Goal: Transaction & Acquisition: Purchase product/service

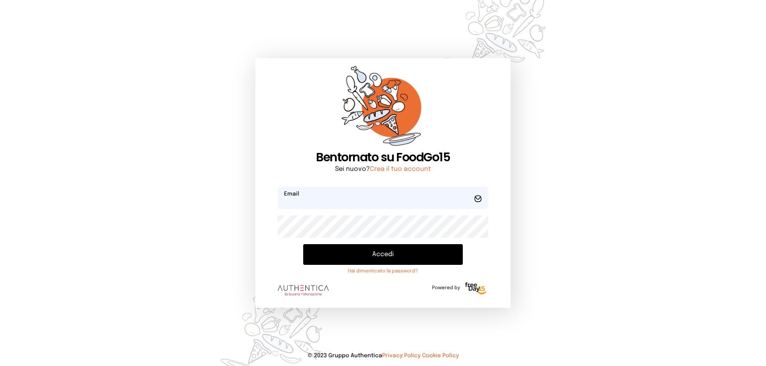
type input "**********"
click at [376, 258] on button "Accedi" at bounding box center [383, 254] width 160 height 21
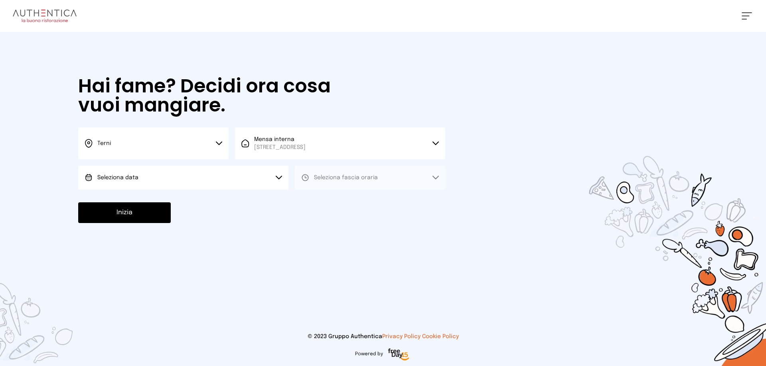
click at [168, 178] on button "Seleziona data" at bounding box center [183, 178] width 210 height 24
click at [169, 197] on li "[DATE], [DATE]" at bounding box center [183, 200] width 210 height 21
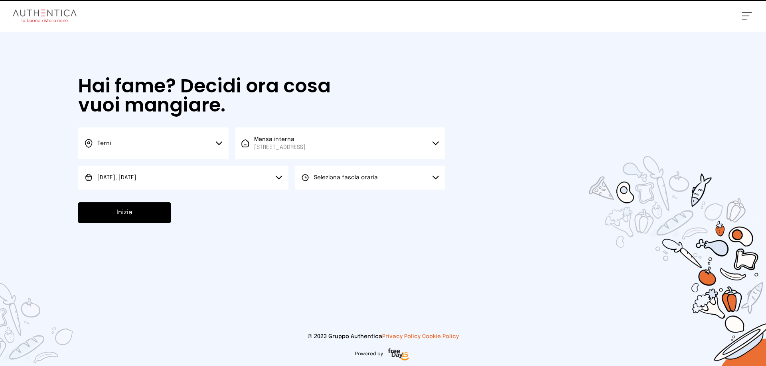
click at [327, 175] on span "Seleziona fascia oraria" at bounding box center [346, 178] width 64 height 6
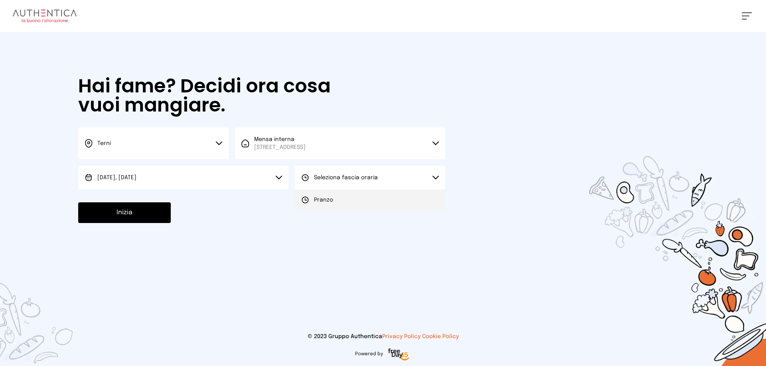
click at [331, 199] on span "Pranzo" at bounding box center [323, 200] width 19 height 8
click at [130, 209] on button "Inizia" at bounding box center [124, 213] width 93 height 21
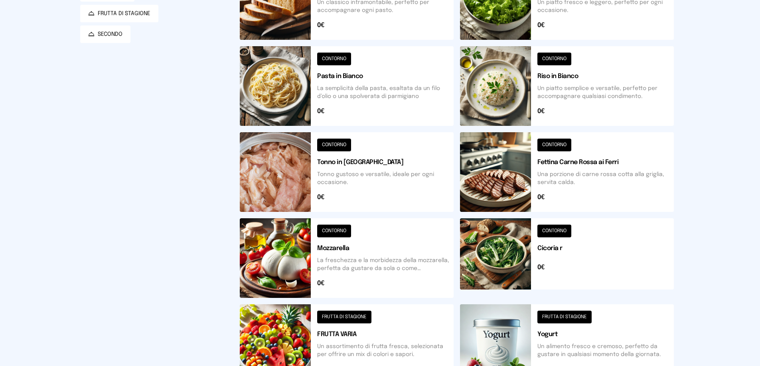
scroll to position [278, 0]
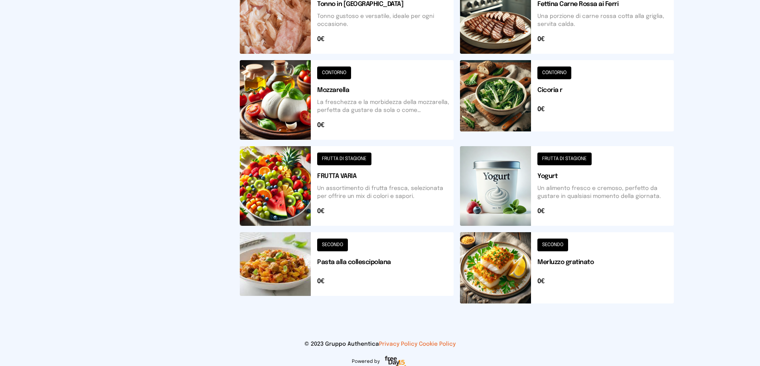
click at [490, 101] on button at bounding box center [567, 100] width 214 height 80
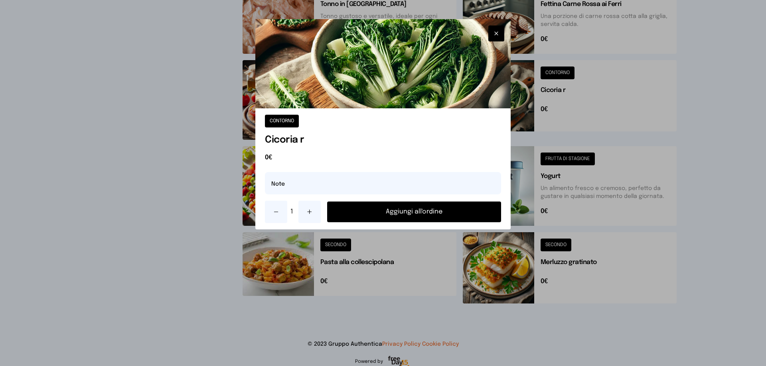
click at [451, 299] on div at bounding box center [383, 183] width 766 height 366
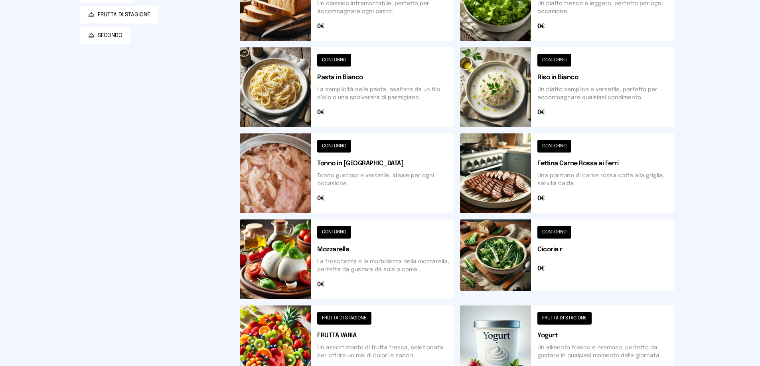
scroll to position [0, 0]
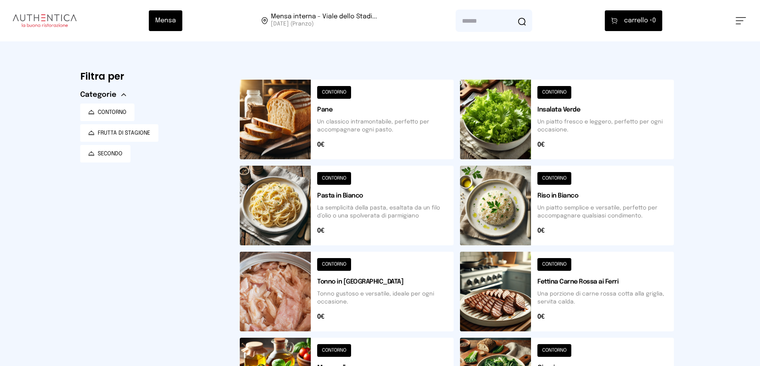
click at [506, 213] on button at bounding box center [567, 206] width 214 height 80
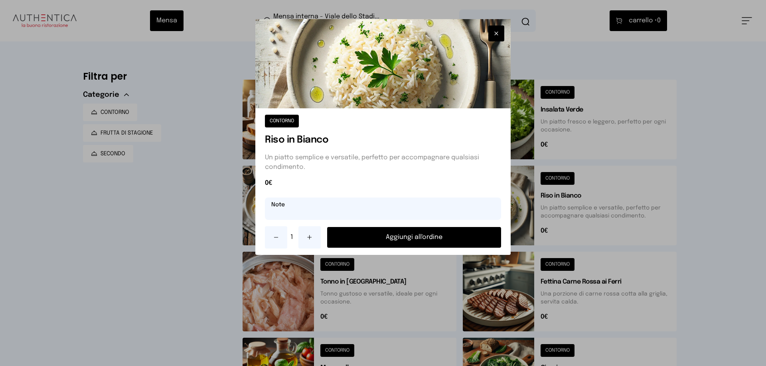
click at [326, 205] on input "text" at bounding box center [383, 209] width 236 height 22
type input "**********"
click at [422, 237] on button "Aggiungi all'ordine" at bounding box center [414, 237] width 174 height 21
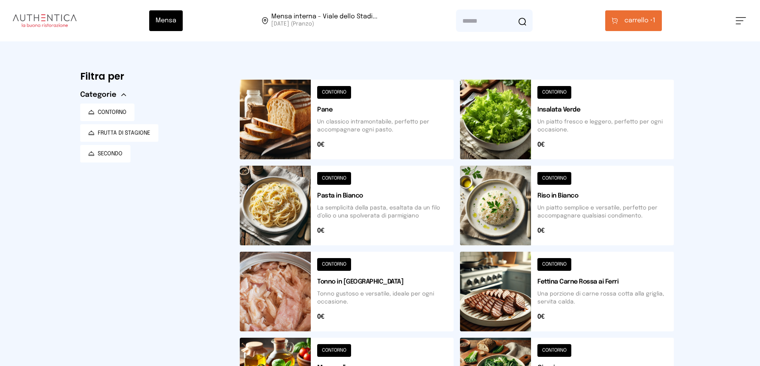
scroll to position [80, 0]
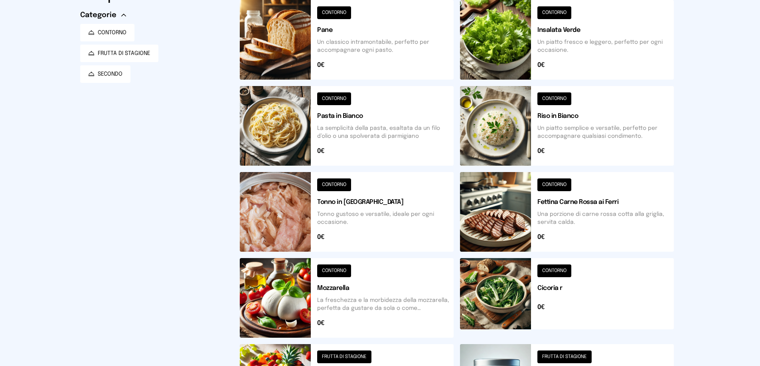
click at [507, 288] on button at bounding box center [567, 298] width 214 height 80
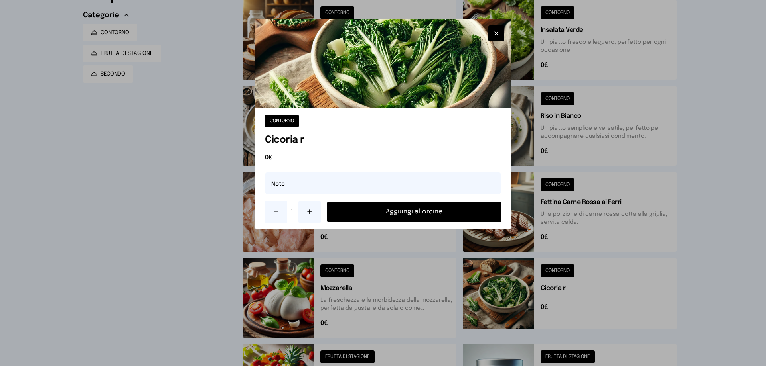
click at [445, 212] on button "Aggiungi all'ordine" at bounding box center [414, 212] width 174 height 21
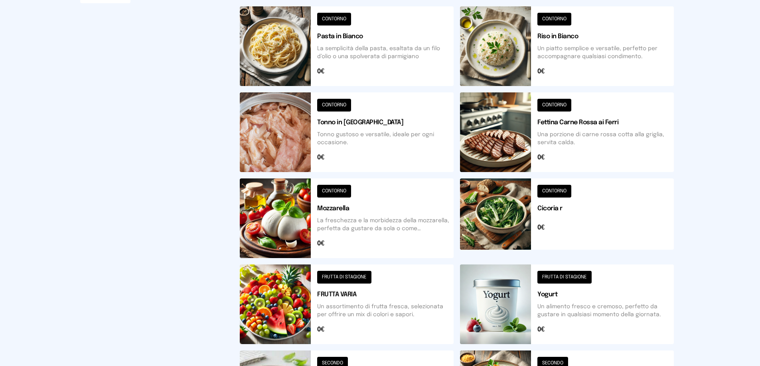
scroll to position [199, 0]
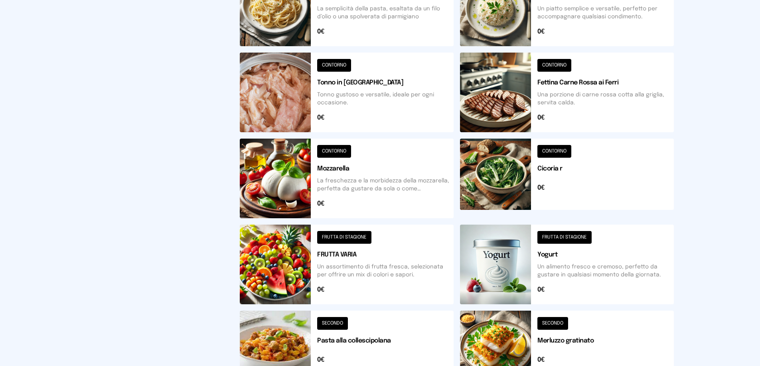
click at [274, 273] on button at bounding box center [347, 265] width 214 height 80
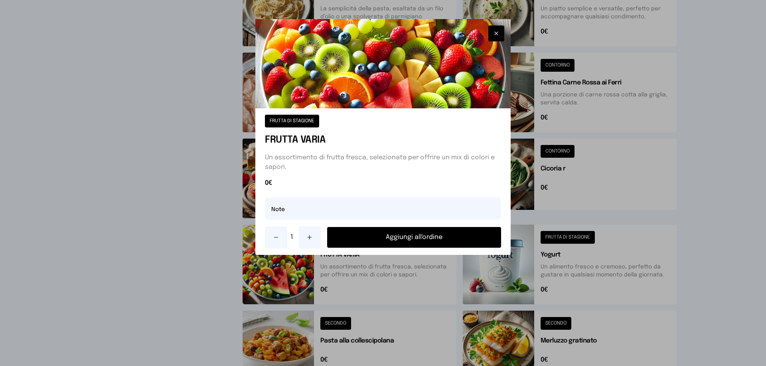
click at [312, 240] on icon at bounding box center [309, 237] width 6 height 6
click at [282, 206] on input "text" at bounding box center [383, 209] width 236 height 22
type input "**********"
click at [423, 241] on button "Aggiungi all'ordine" at bounding box center [414, 237] width 174 height 21
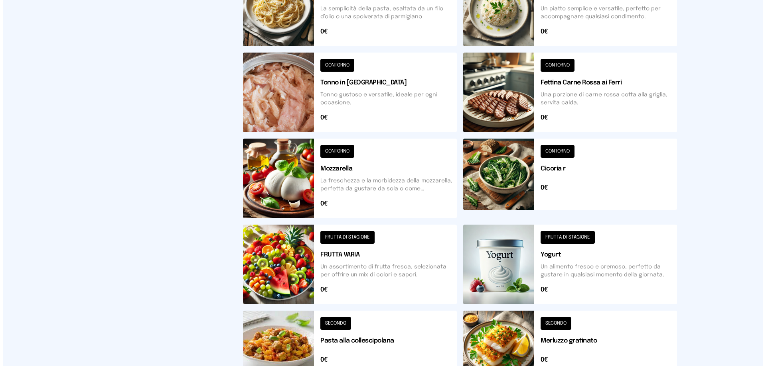
scroll to position [0, 0]
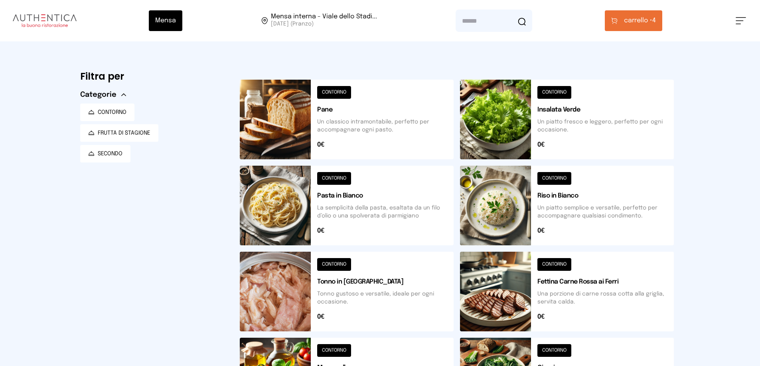
click at [642, 17] on span "carrello •" at bounding box center [638, 21] width 28 height 10
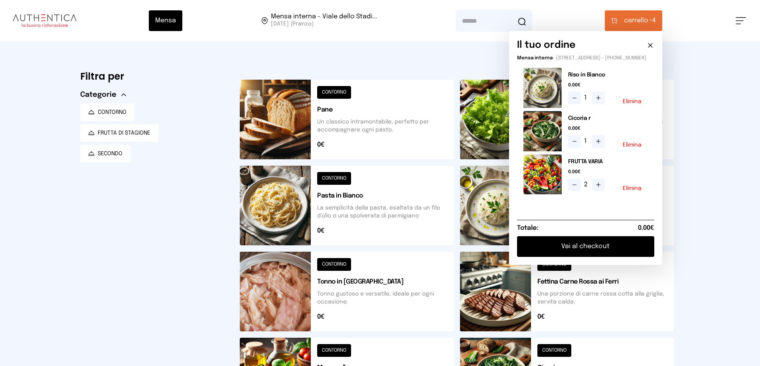
click at [582, 254] on button "Vai al checkout" at bounding box center [585, 246] width 137 height 21
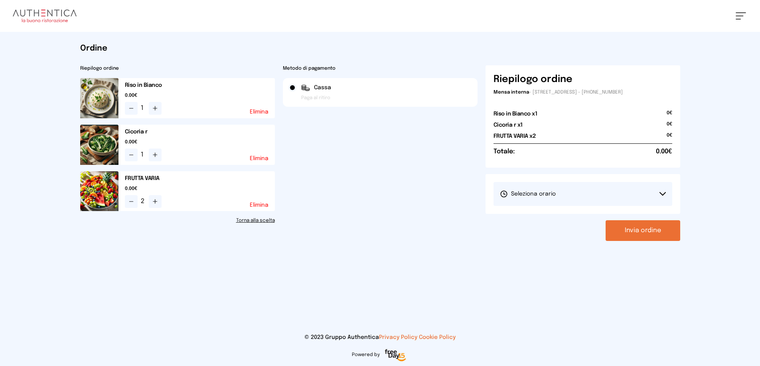
click at [562, 195] on button "Seleziona orario" at bounding box center [582, 194] width 179 height 24
click at [565, 215] on li "1° Turno (13:00 - 15:00)" at bounding box center [582, 216] width 179 height 21
click at [650, 230] on button "Invia ordine" at bounding box center [642, 231] width 75 height 21
